Goal: Complete application form

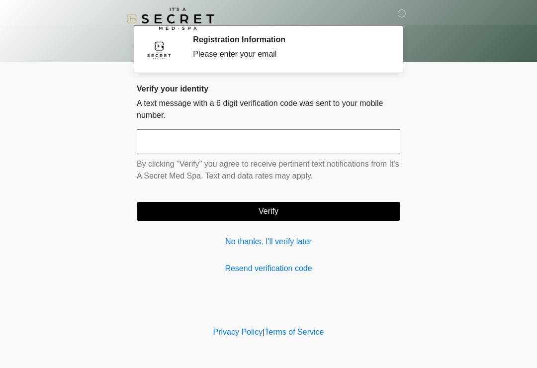
click at [262, 133] on input "text" at bounding box center [268, 141] width 263 height 25
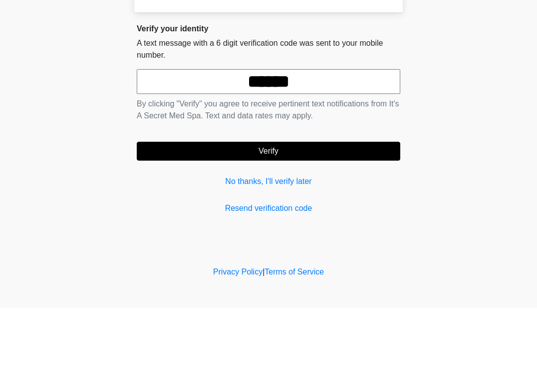
type input "******"
click at [342, 202] on button "Verify" at bounding box center [268, 211] width 263 height 19
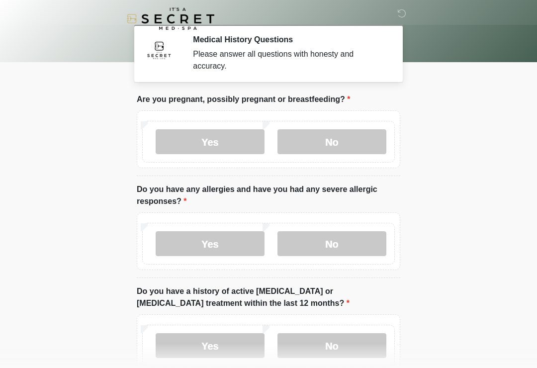
click at [351, 139] on label "No" at bounding box center [331, 141] width 109 height 25
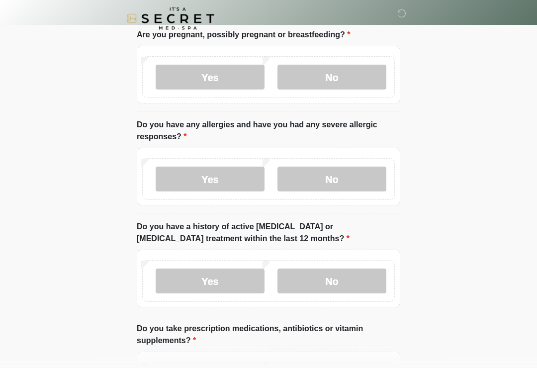
click at [353, 168] on label "No" at bounding box center [331, 179] width 109 height 25
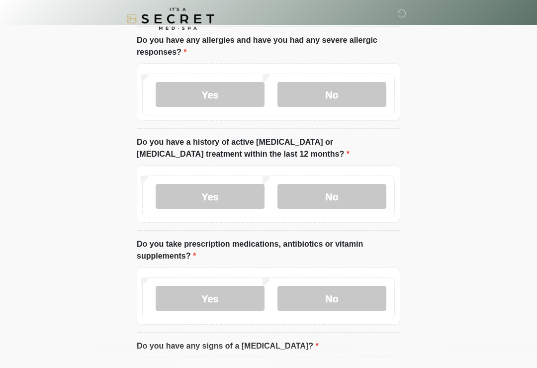
scroll to position [151, 0]
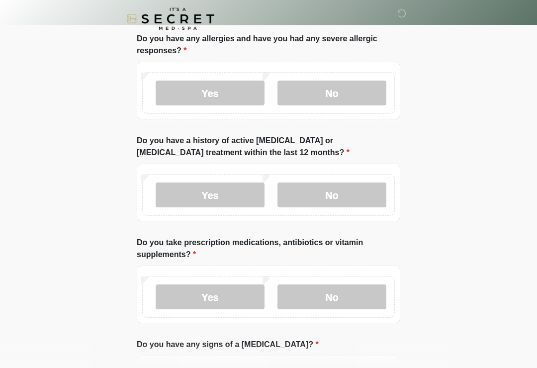
click at [367, 187] on label "No" at bounding box center [331, 194] width 109 height 25
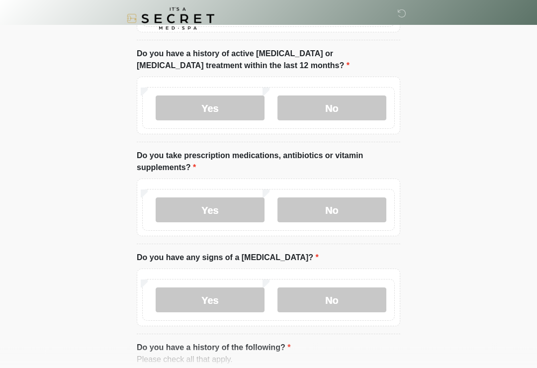
scroll to position [238, 0]
click at [363, 203] on label "No" at bounding box center [331, 209] width 109 height 25
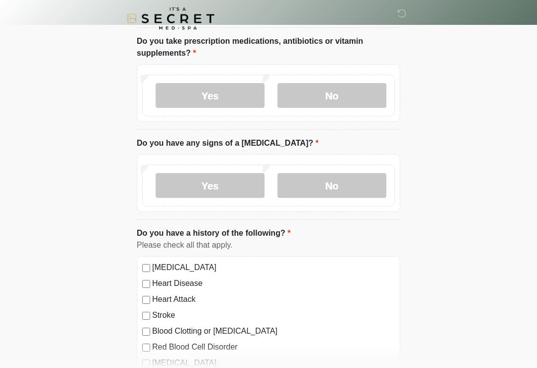
scroll to position [352, 0]
click at [353, 182] on label "No" at bounding box center [331, 185] width 109 height 25
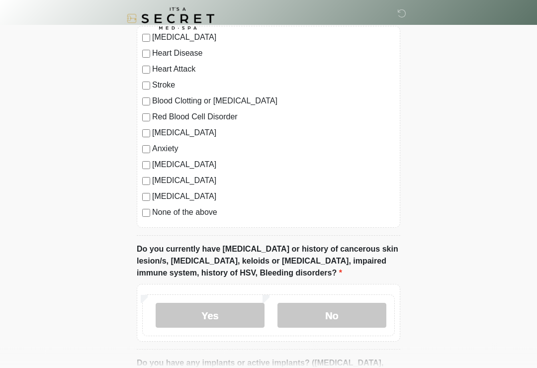
scroll to position [583, 0]
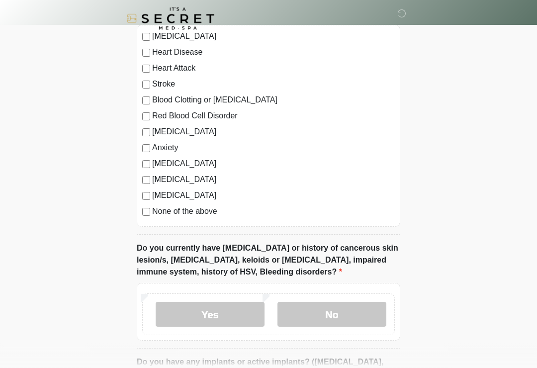
click at [205, 206] on label "None of the above" at bounding box center [273, 212] width 243 height 12
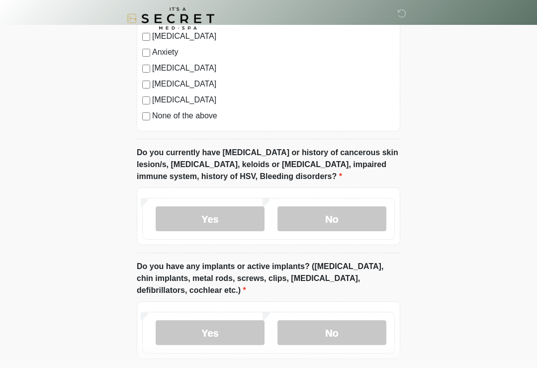
scroll to position [678, 0]
click at [367, 206] on label "No" at bounding box center [331, 218] width 109 height 25
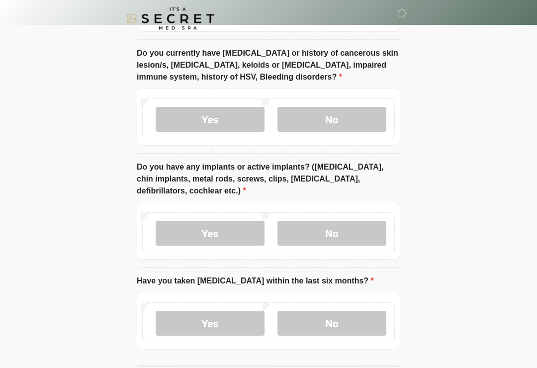
scroll to position [778, 0]
click at [224, 225] on label "Yes" at bounding box center [210, 232] width 109 height 25
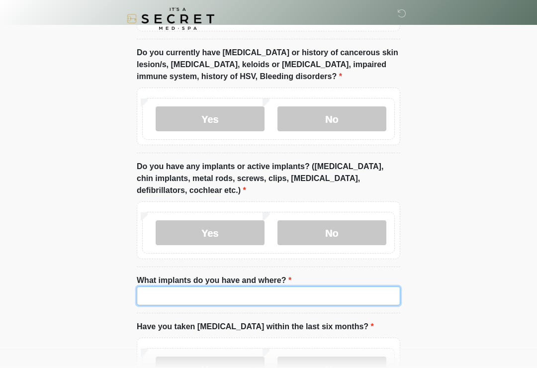
click at [266, 288] on input "What implants do you have and where?" at bounding box center [268, 295] width 263 height 19
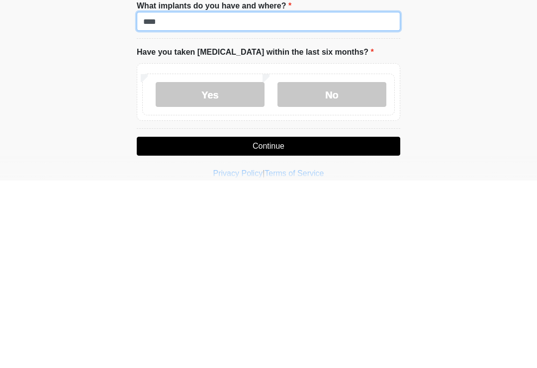
type input "****"
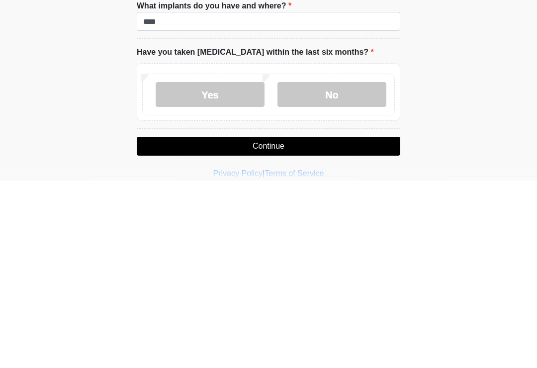
click at [346, 269] on label "No" at bounding box center [331, 281] width 109 height 25
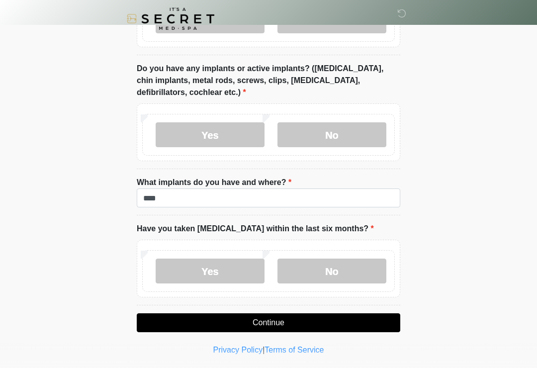
click at [292, 315] on button "Continue" at bounding box center [268, 322] width 263 height 19
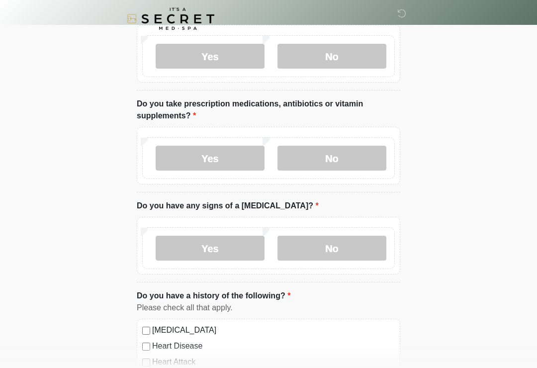
scroll to position [0, 0]
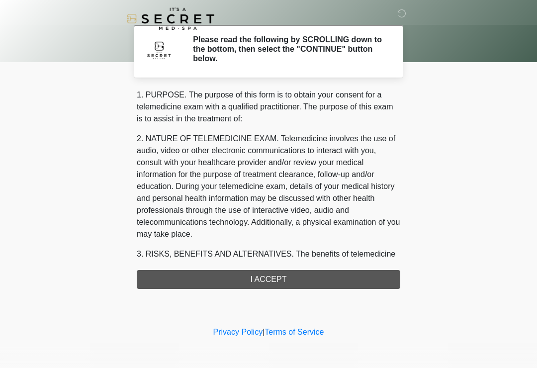
click at [295, 273] on div "1. PURPOSE. The purpose of this form is to obtain your consent for a telemedici…" at bounding box center [268, 189] width 263 height 200
click at [281, 276] on div "1. PURPOSE. The purpose of this form is to obtain your consent for a telemedici…" at bounding box center [268, 189] width 263 height 200
click at [295, 278] on div "1. PURPOSE. The purpose of this form is to obtain your consent for a telemedici…" at bounding box center [268, 189] width 263 height 200
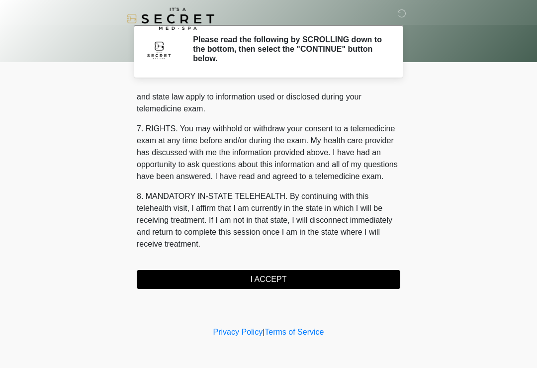
scroll to position [408, 0]
click at [302, 276] on button "I ACCEPT" at bounding box center [268, 279] width 263 height 19
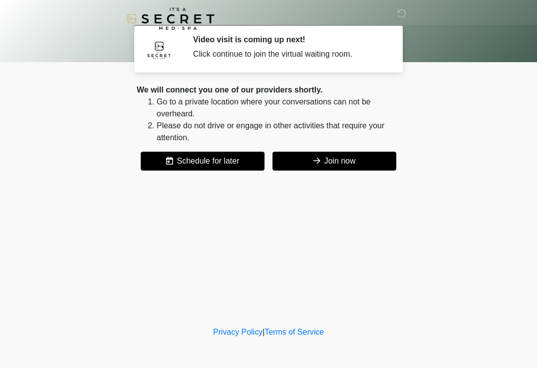
click at [361, 160] on button "Join now" at bounding box center [334, 161] width 124 height 19
